Goal: Task Accomplishment & Management: Manage account settings

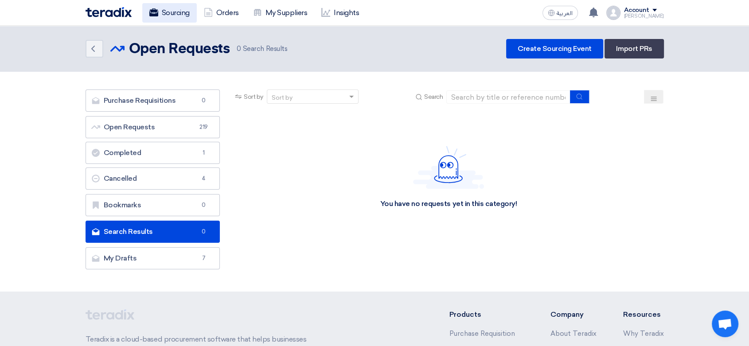
click at [171, 8] on link "Sourcing" at bounding box center [169, 12] width 54 height 19
click at [285, 8] on link "My Suppliers" at bounding box center [280, 12] width 68 height 19
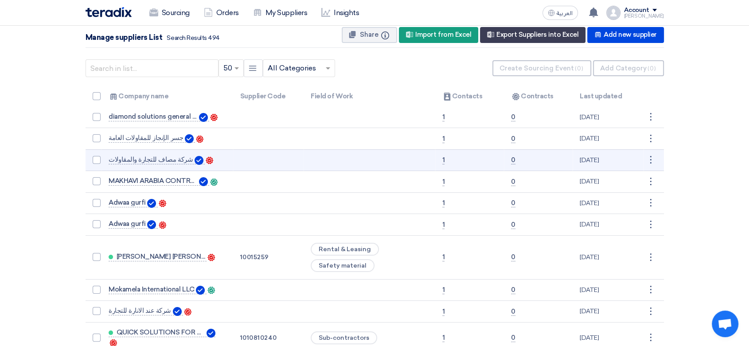
scroll to position [98, 0]
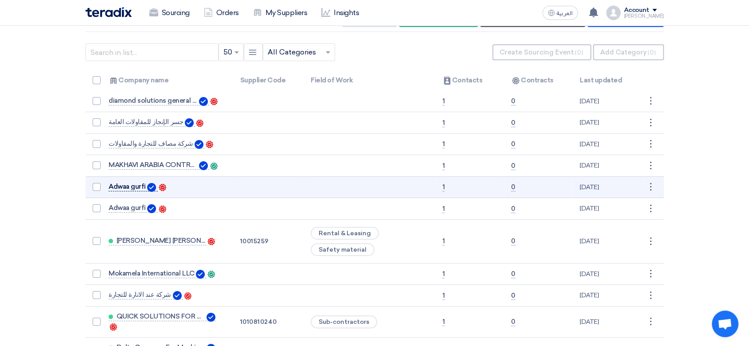
click at [141, 183] on span "Adwaa gurfi" at bounding box center [127, 186] width 37 height 7
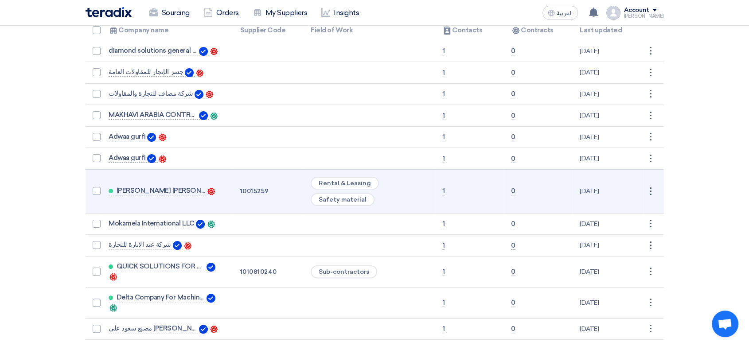
scroll to position [165, 0]
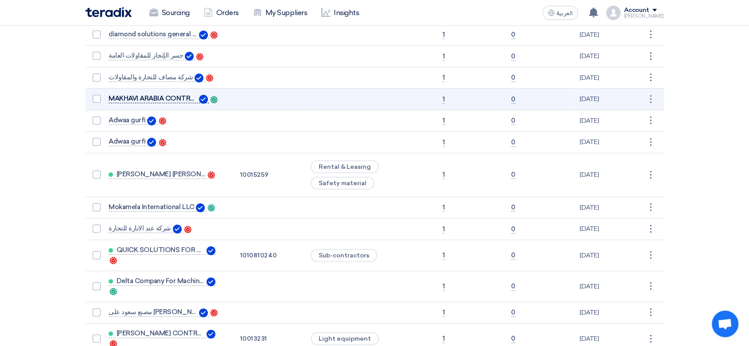
click at [172, 95] on span "MAKHAVI ARABIA CONTRACTING CO" at bounding box center [153, 98] width 89 height 7
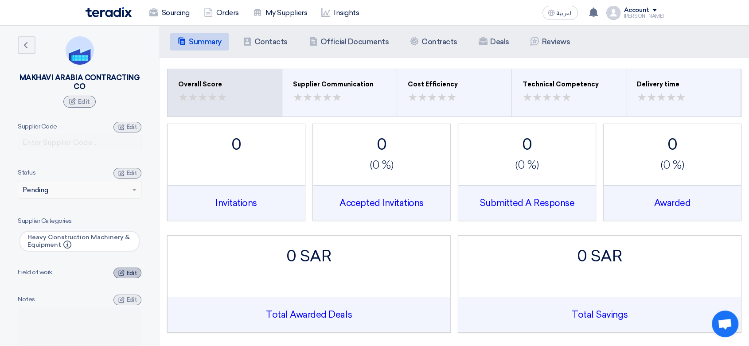
click at [127, 270] on span "Edit" at bounding box center [132, 273] width 10 height 7
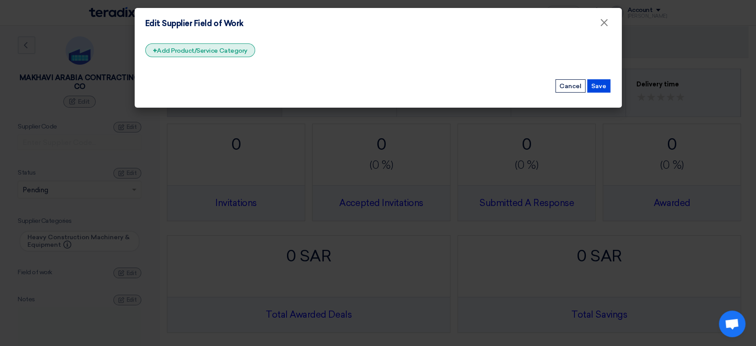
click at [206, 49] on div "+ Add Product/Service Category" at bounding box center [200, 50] width 110 height 14
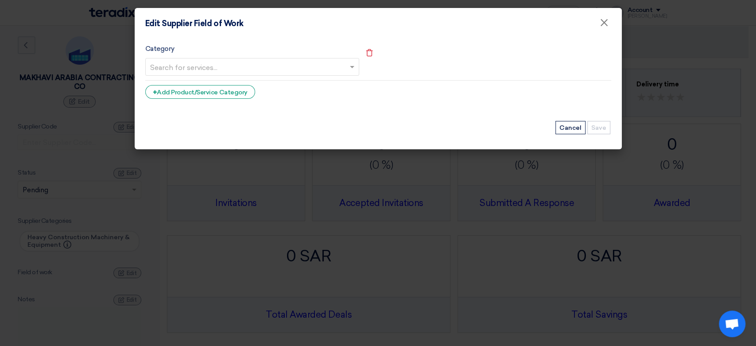
click at [330, 62] on input "text" at bounding box center [247, 68] width 195 height 15
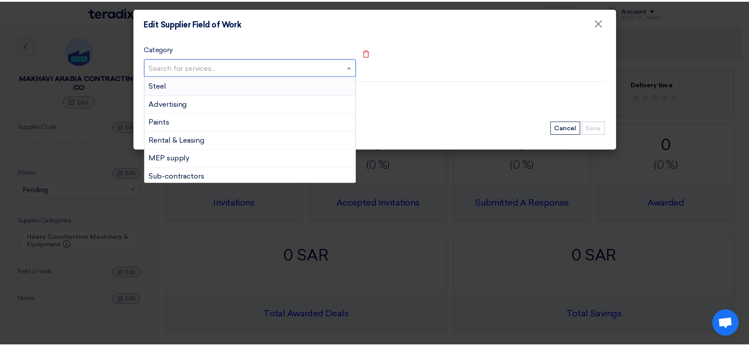
scroll to position [197, 0]
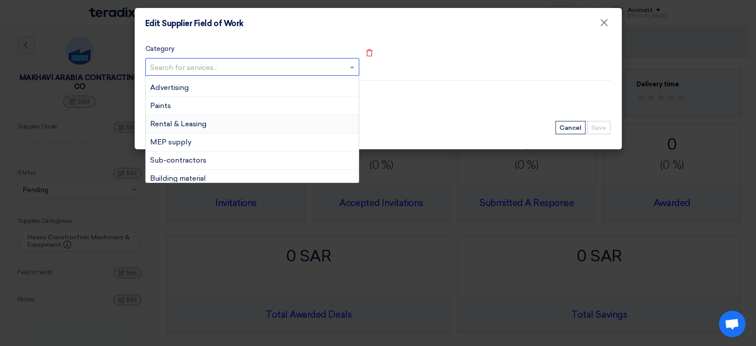
click at [212, 124] on div "Rental & Leasing" at bounding box center [252, 124] width 213 height 18
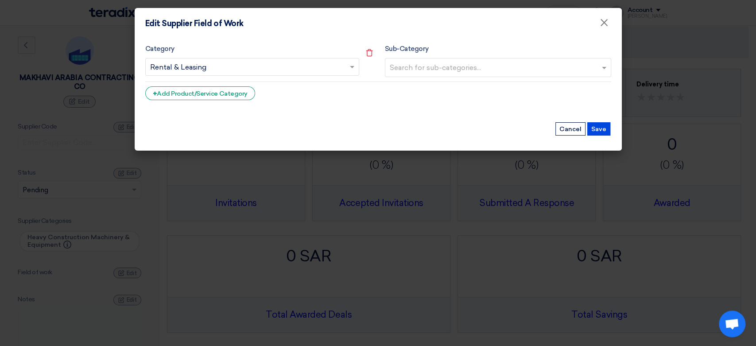
click at [485, 66] on input "text" at bounding box center [499, 68] width 219 height 15
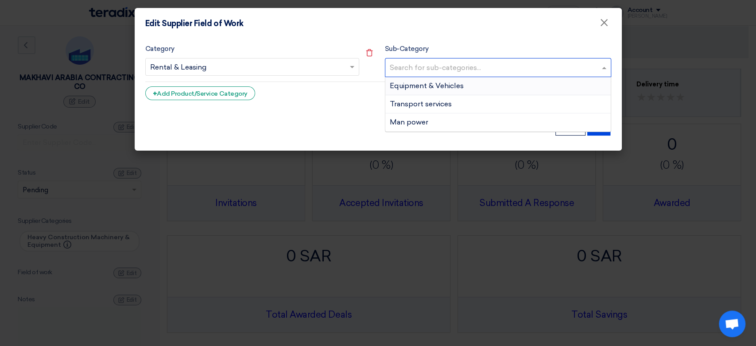
click at [448, 88] on span "Equipment & Vehicles" at bounding box center [427, 86] width 74 height 8
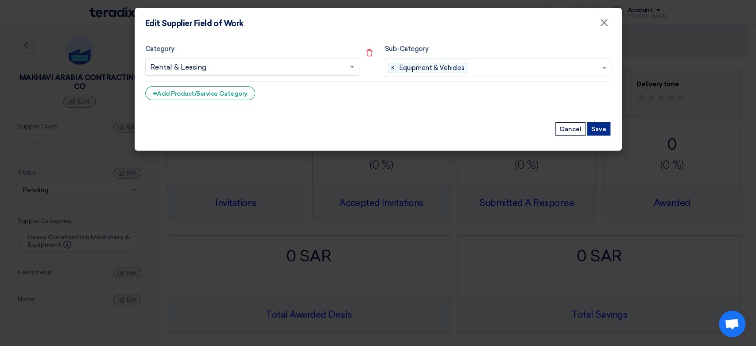
click at [599, 129] on button "Save" at bounding box center [599, 128] width 23 height 13
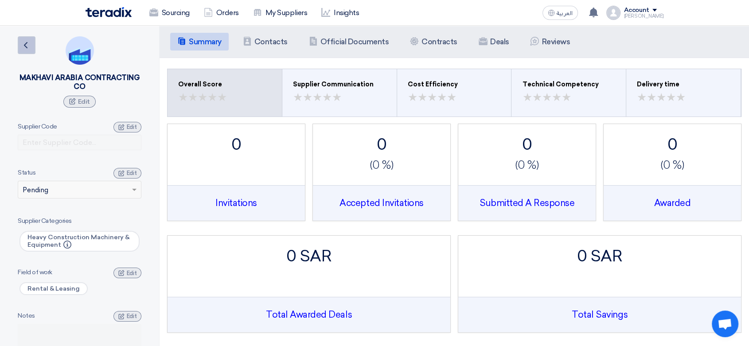
click at [25, 47] on icon "Back" at bounding box center [25, 45] width 11 height 11
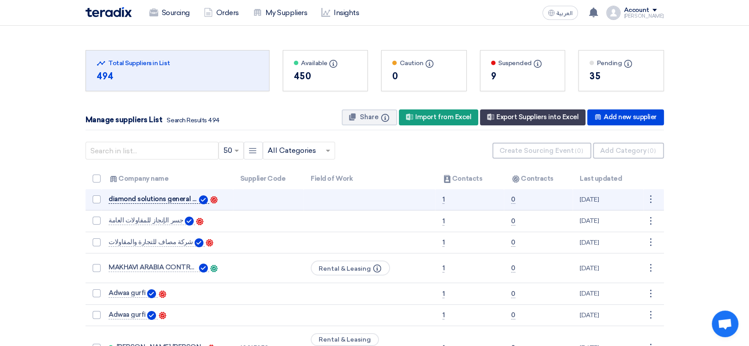
click at [177, 198] on span "diamond solutions general contracting company" at bounding box center [153, 198] width 89 height 7
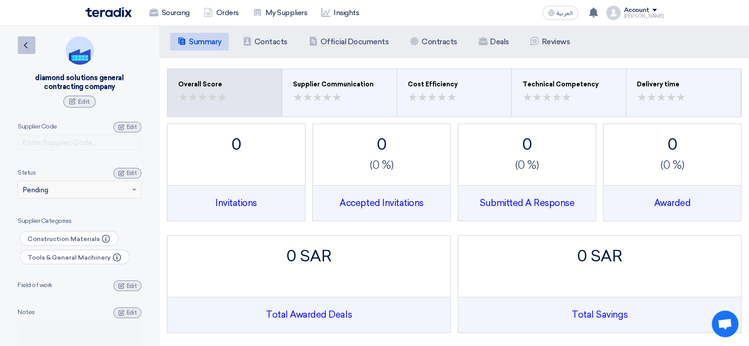
click at [28, 44] on icon "Back" at bounding box center [25, 45] width 11 height 11
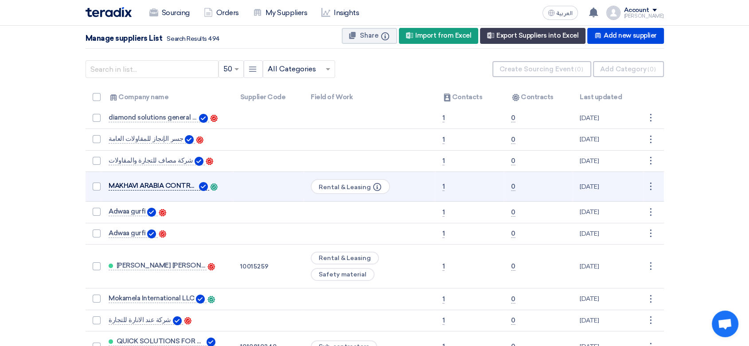
scroll to position [98, 0]
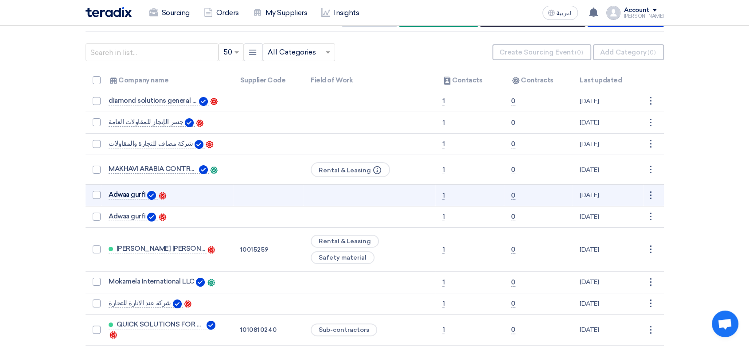
click at [138, 194] on span "Adwaa gurfi" at bounding box center [127, 194] width 37 height 7
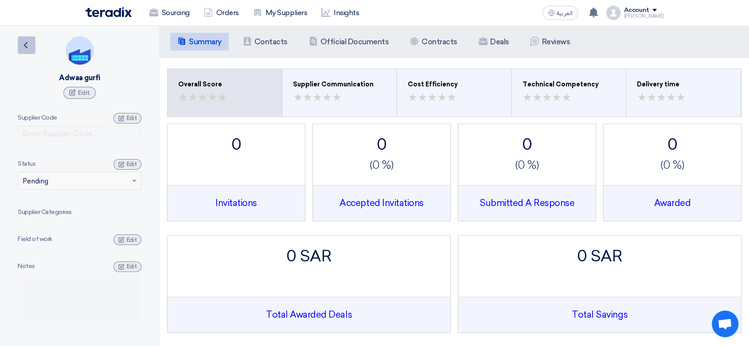
click at [25, 48] on icon "Back" at bounding box center [25, 45] width 11 height 11
